Goal: Information Seeking & Learning: Learn about a topic

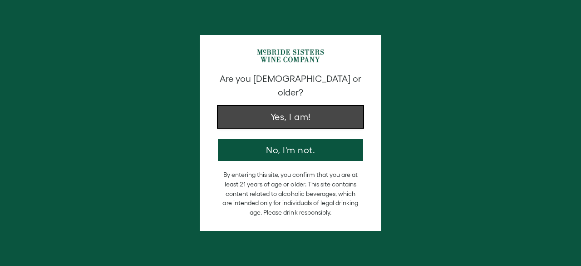
click at [272, 109] on button "Yes, I am!" at bounding box center [290, 117] width 145 height 22
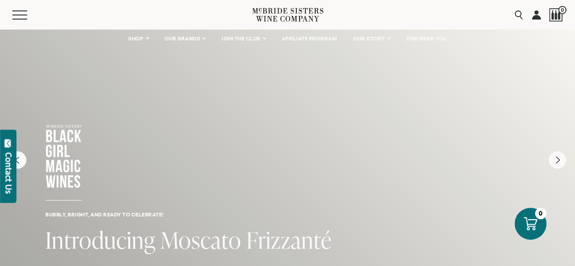
click at [535, 17] on link at bounding box center [535, 15] width 9 height 30
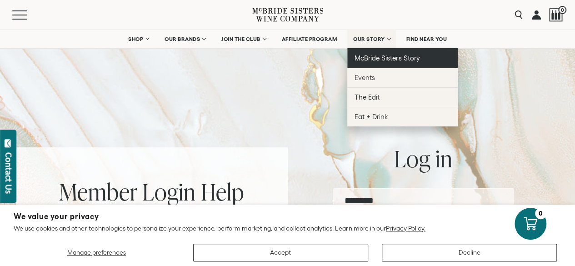
click at [381, 57] on span "McBride Sisters Story" at bounding box center [386, 58] width 65 height 8
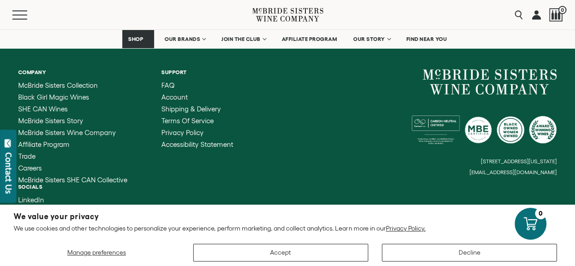
scroll to position [3762, 0]
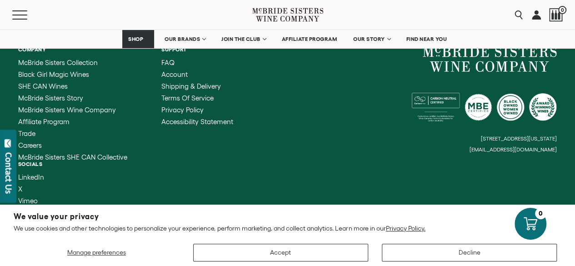
drag, startPoint x: 555, startPoint y: 112, endPoint x: 508, endPoint y: 120, distance: 47.4
click at [494, 119] on div "Company [PERSON_NAME] Sisters Collection Black Girl Magic Wines SHE CAN Wines […" at bounding box center [287, 131] width 575 height 212
click at [478, 112] on div "[STREET_ADDRESS][US_STATE] [EMAIL_ADDRESS][DOMAIN_NAME]" at bounding box center [422, 99] width 269 height 106
drag, startPoint x: 478, startPoint y: 112, endPoint x: 515, endPoint y: 108, distance: 37.0
click at [515, 108] on div "[STREET_ADDRESS][US_STATE] [EMAIL_ADDRESS][DOMAIN_NAME]" at bounding box center [422, 99] width 269 height 106
